Goal: Task Accomplishment & Management: Use online tool/utility

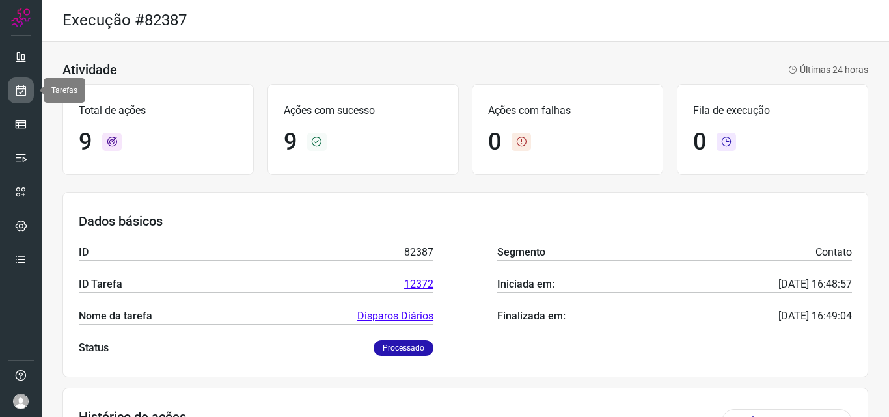
click at [29, 90] on link at bounding box center [21, 90] width 26 height 26
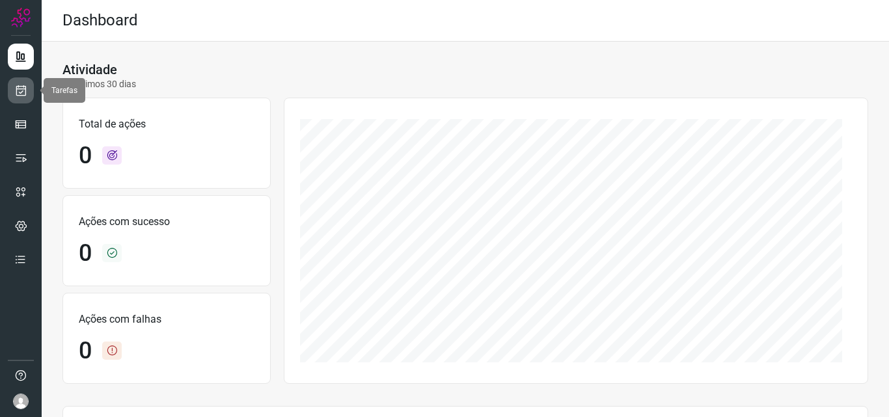
click at [20, 93] on icon at bounding box center [21, 90] width 14 height 13
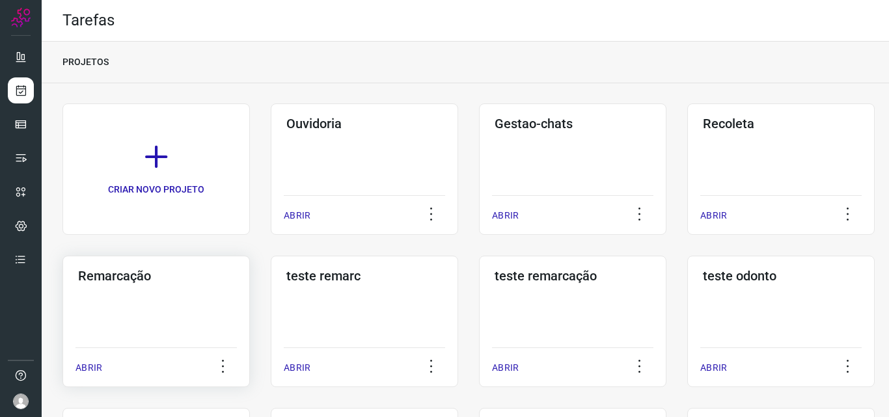
click at [173, 282] on h3 "Remarcação" at bounding box center [156, 276] width 156 height 16
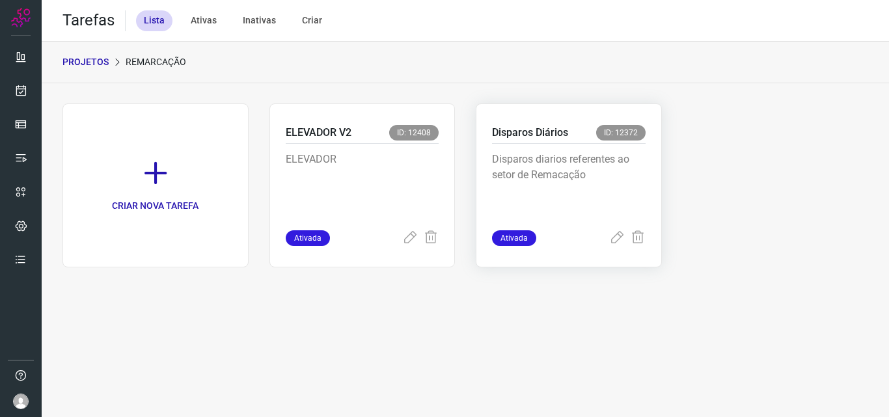
click at [595, 177] on p "Disparos diarios referentes ao setor de Remacação" at bounding box center [569, 184] width 154 height 65
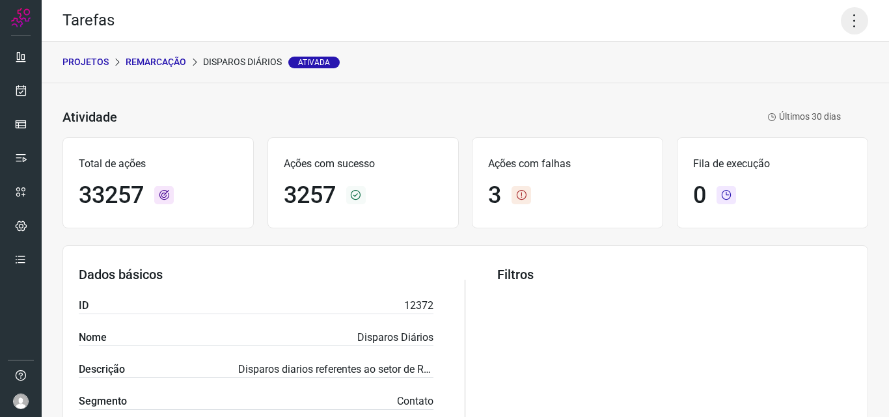
click at [846, 23] on icon at bounding box center [854, 20] width 27 height 27
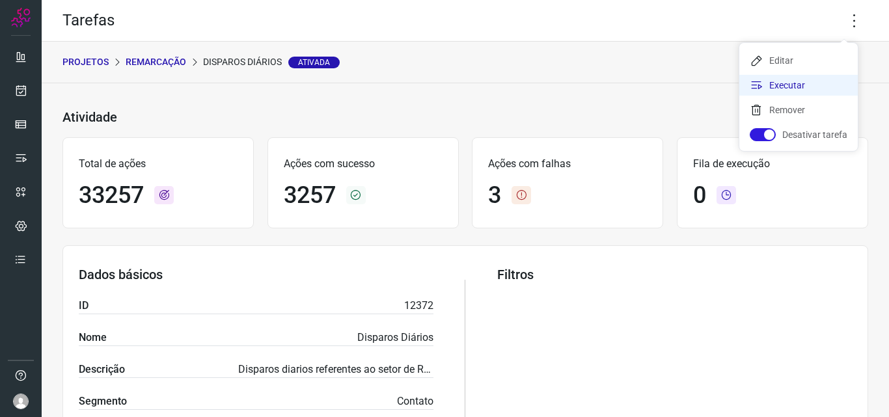
click at [809, 89] on li "Executar" at bounding box center [798, 85] width 118 height 21
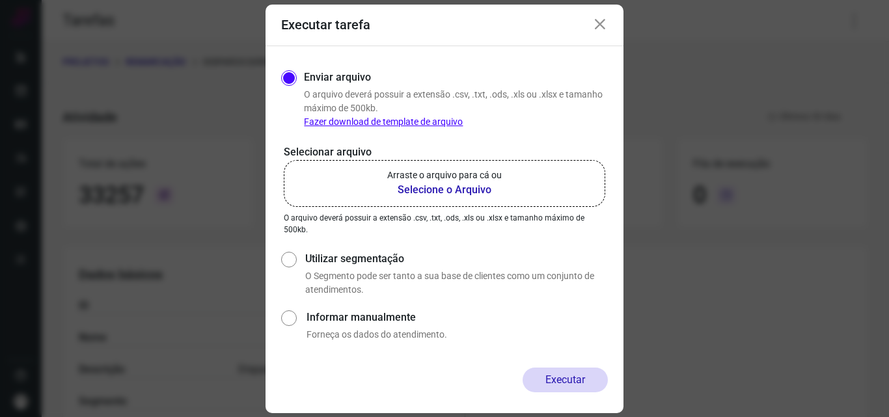
click at [493, 186] on b "Selecione o Arquivo" at bounding box center [444, 190] width 115 height 16
click at [0, 0] on input "Arraste o arquivo para cá ou Selecione o Arquivo" at bounding box center [0, 0] width 0 height 0
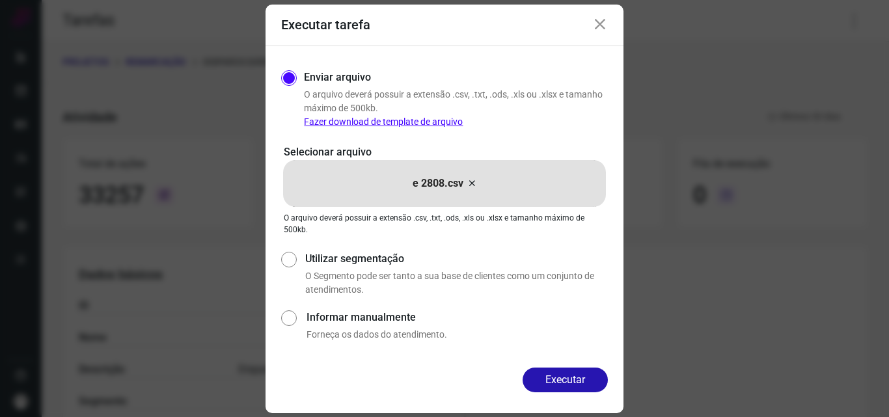
click at [543, 370] on button "Executar" at bounding box center [565, 380] width 85 height 25
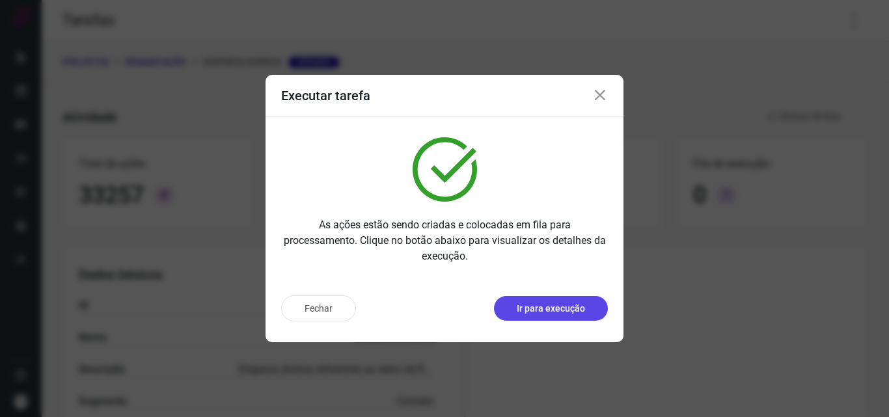
click at [530, 312] on p "Ir para execução" at bounding box center [551, 309] width 68 height 14
